Goal: Task Accomplishment & Management: Use online tool/utility

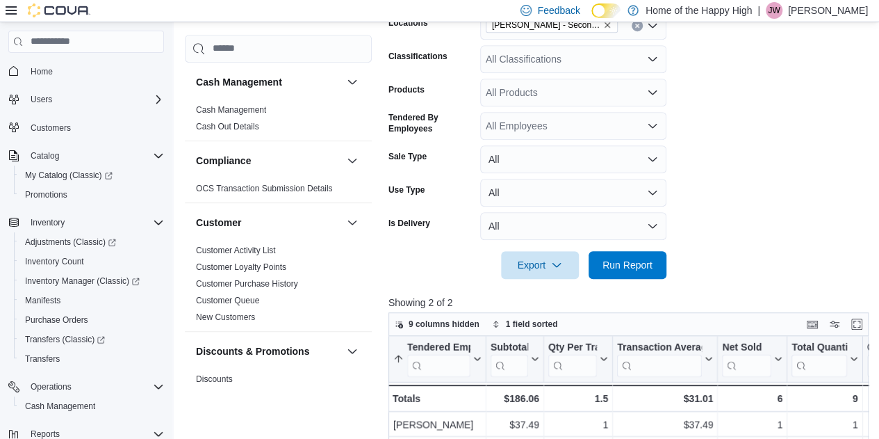
scroll to position [284, 0]
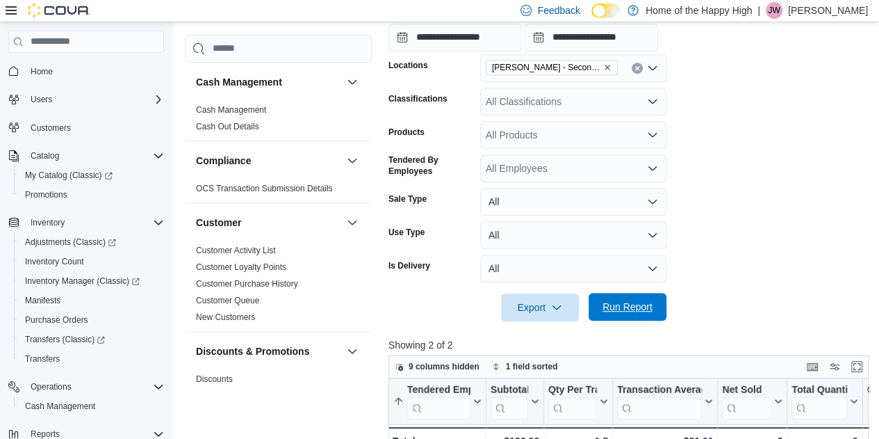
click at [620, 312] on span "Run Report" at bounding box center [628, 307] width 50 height 14
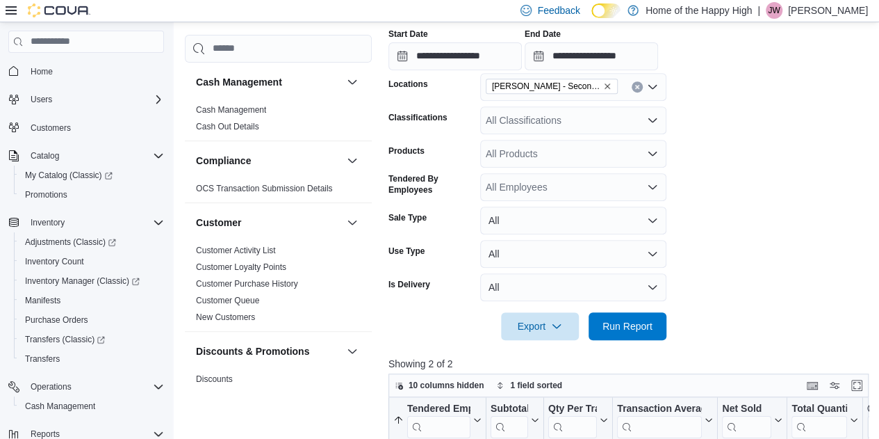
scroll to position [215, 0]
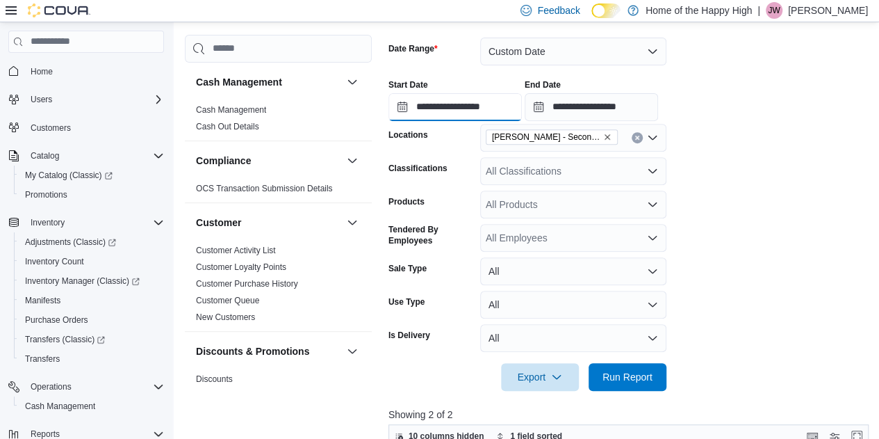
click at [485, 109] on input "**********" at bounding box center [455, 107] width 133 height 28
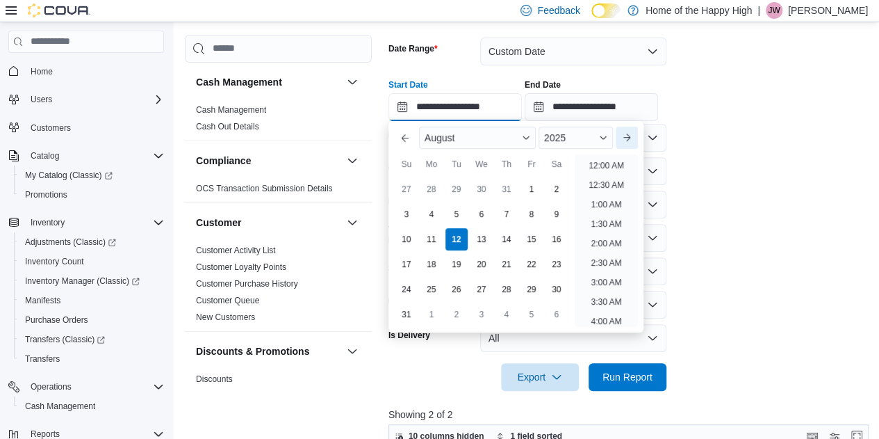
scroll to position [705, 0]
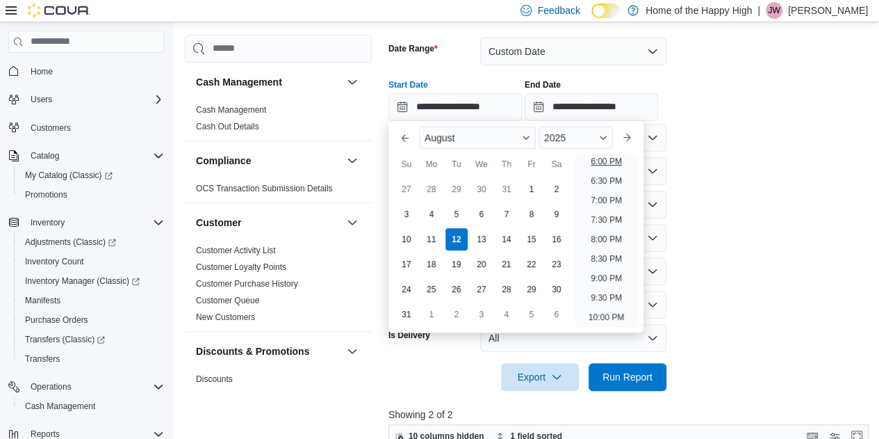
click at [608, 160] on li "6:00 PM" at bounding box center [606, 161] width 42 height 17
type input "**********"
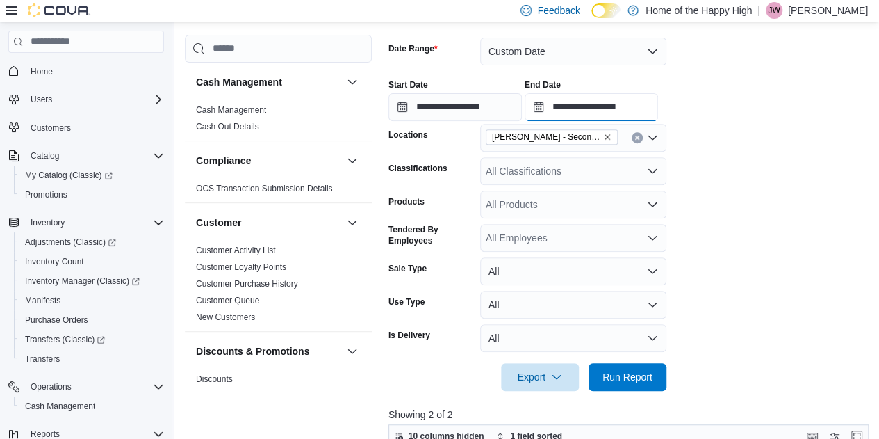
click at [633, 111] on input "**********" at bounding box center [591, 107] width 133 height 28
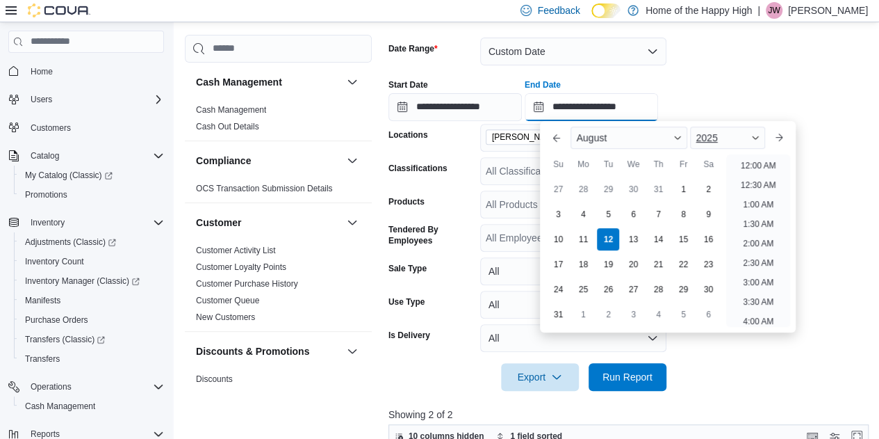
scroll to position [744, 0]
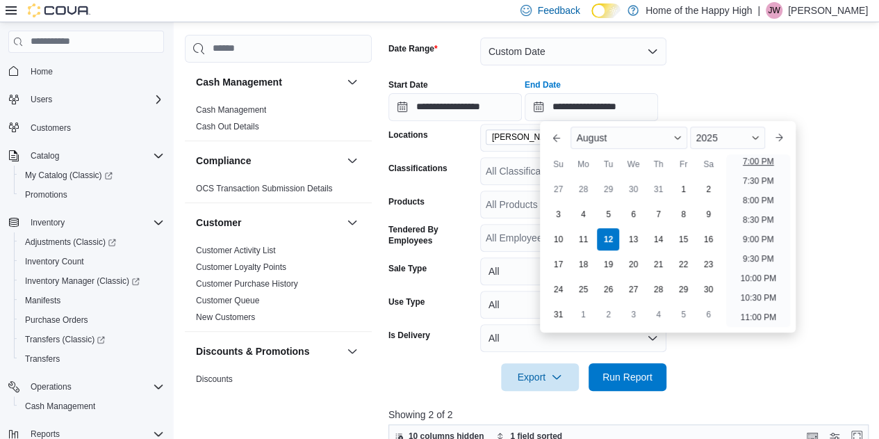
click at [759, 159] on li "7:00 PM" at bounding box center [759, 161] width 42 height 17
type input "**********"
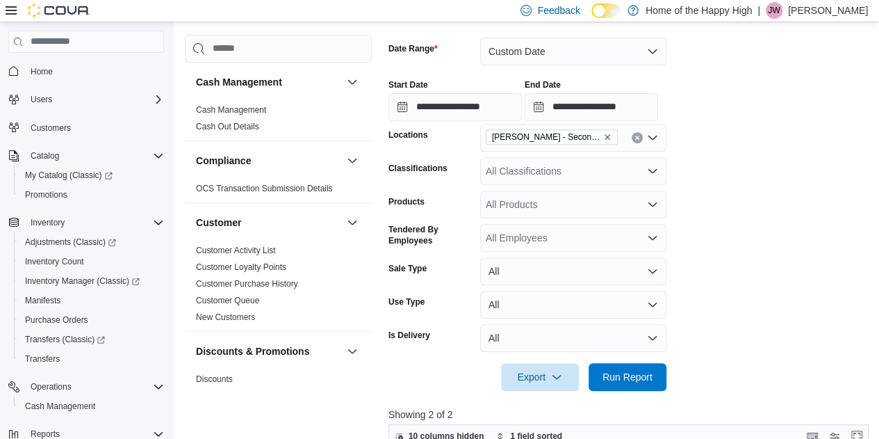
click at [759, 159] on form "**********" at bounding box center [631, 206] width 485 height 370
click at [653, 385] on span "Run Report" at bounding box center [627, 376] width 61 height 28
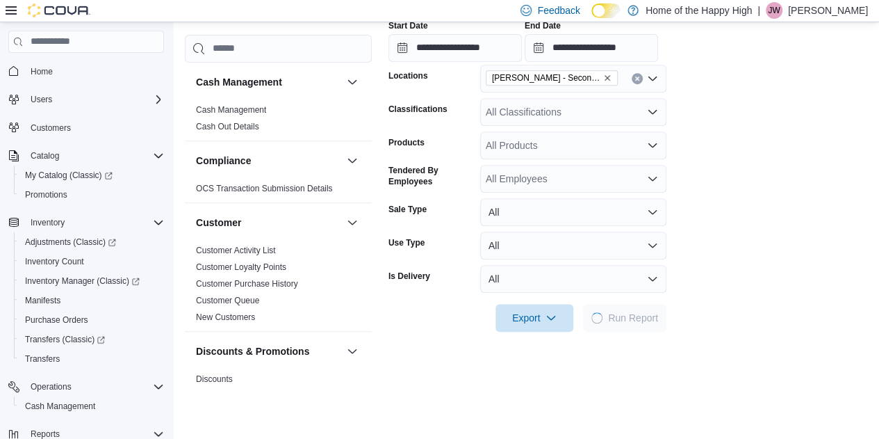
scroll to position [354, 0]
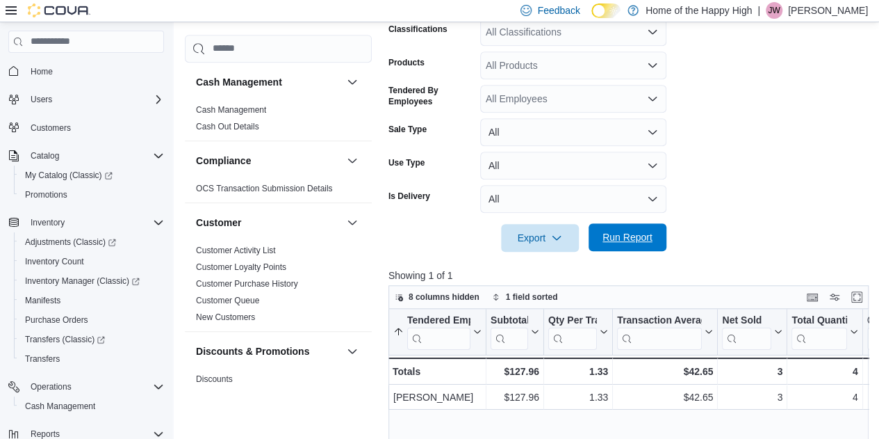
click at [633, 241] on span "Run Report" at bounding box center [628, 237] width 50 height 14
click at [645, 236] on span "Run Report" at bounding box center [628, 237] width 50 height 14
click at [644, 241] on span "Run Report" at bounding box center [628, 237] width 50 height 14
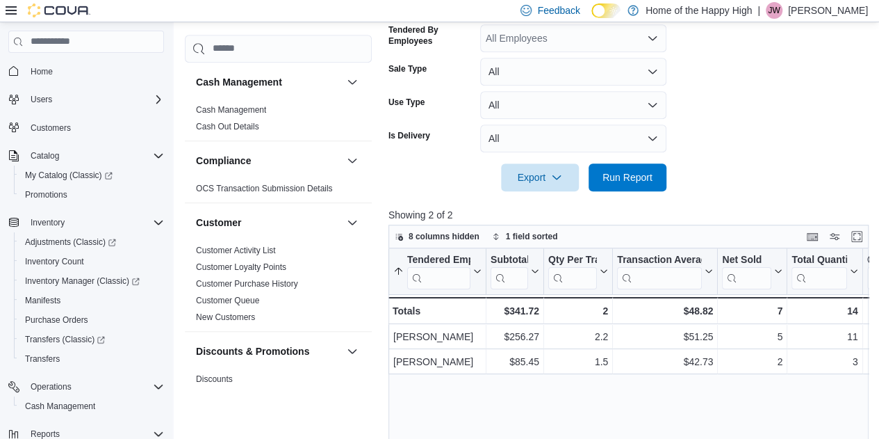
scroll to position [423, 0]
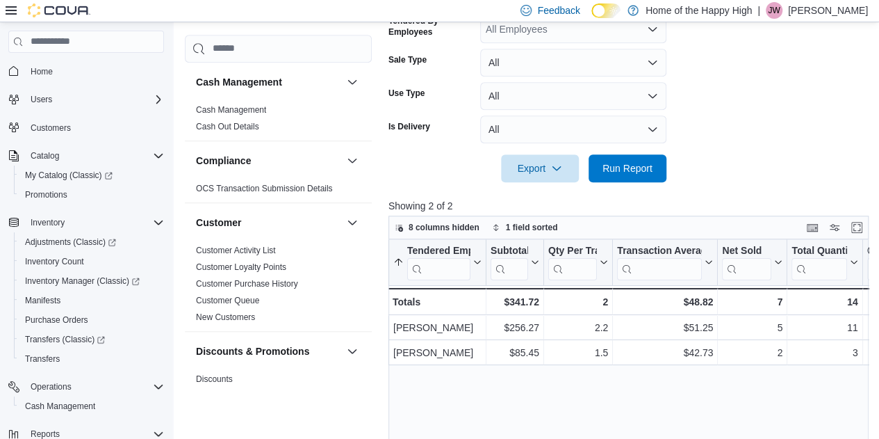
click at [818, 11] on p "[PERSON_NAME]" at bounding box center [828, 10] width 80 height 17
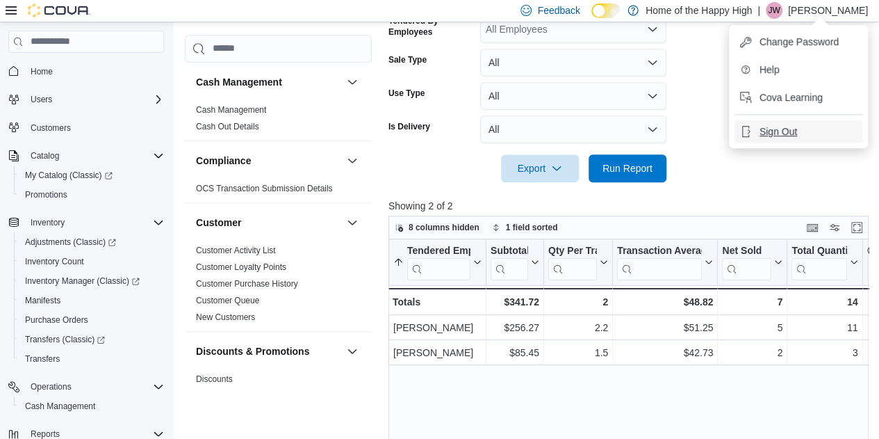
click at [781, 136] on span "Sign Out" at bounding box center [779, 131] width 38 height 14
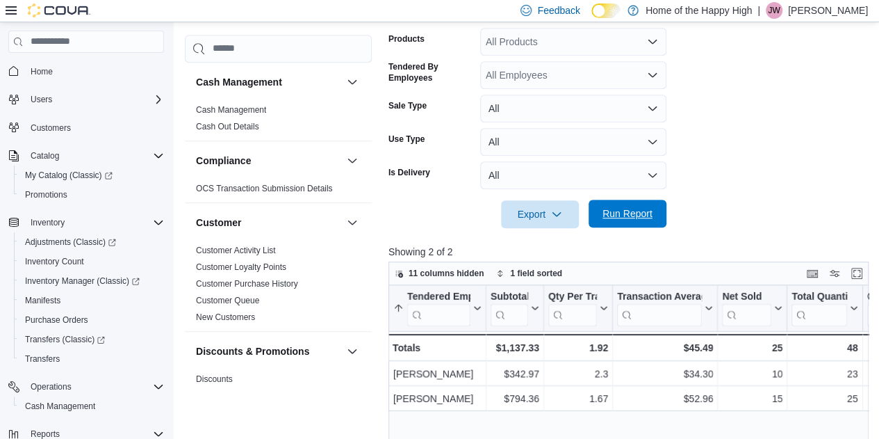
scroll to position [803, 0]
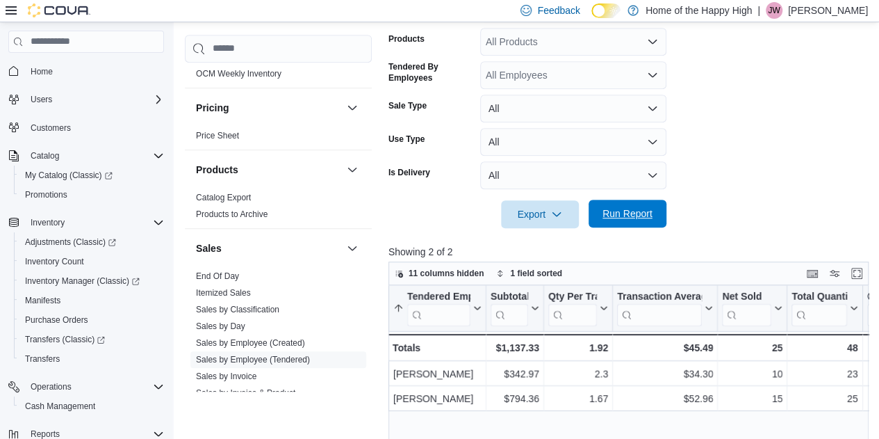
click at [649, 215] on span "Run Report" at bounding box center [628, 213] width 50 height 14
click at [725, 107] on form "Date Range [DATE] Locations [PERSON_NAME] - Second Ave - Prairie Records Classi…" at bounding box center [631, 69] width 485 height 317
click at [656, 213] on span "Run Report" at bounding box center [627, 214] width 61 height 28
click at [643, 218] on span "Run Report" at bounding box center [628, 213] width 50 height 14
click at [637, 207] on span "Run Report" at bounding box center [628, 213] width 50 height 14
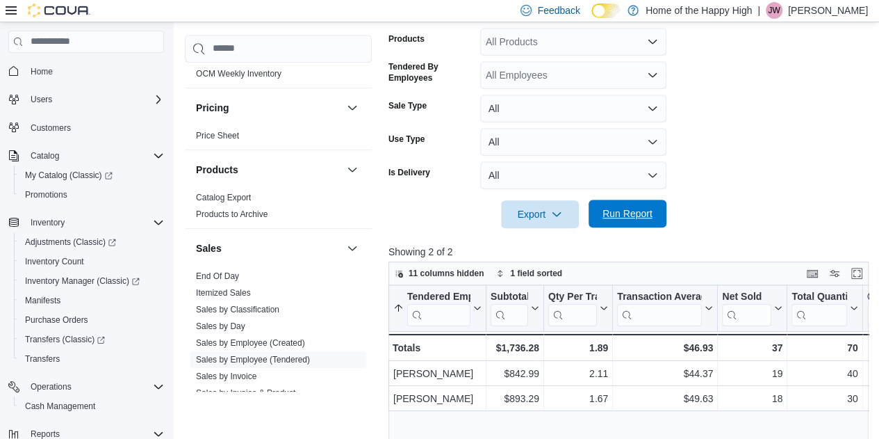
click at [610, 216] on span "Run Report" at bounding box center [628, 213] width 50 height 14
